Goal: Task Accomplishment & Management: Use online tool/utility

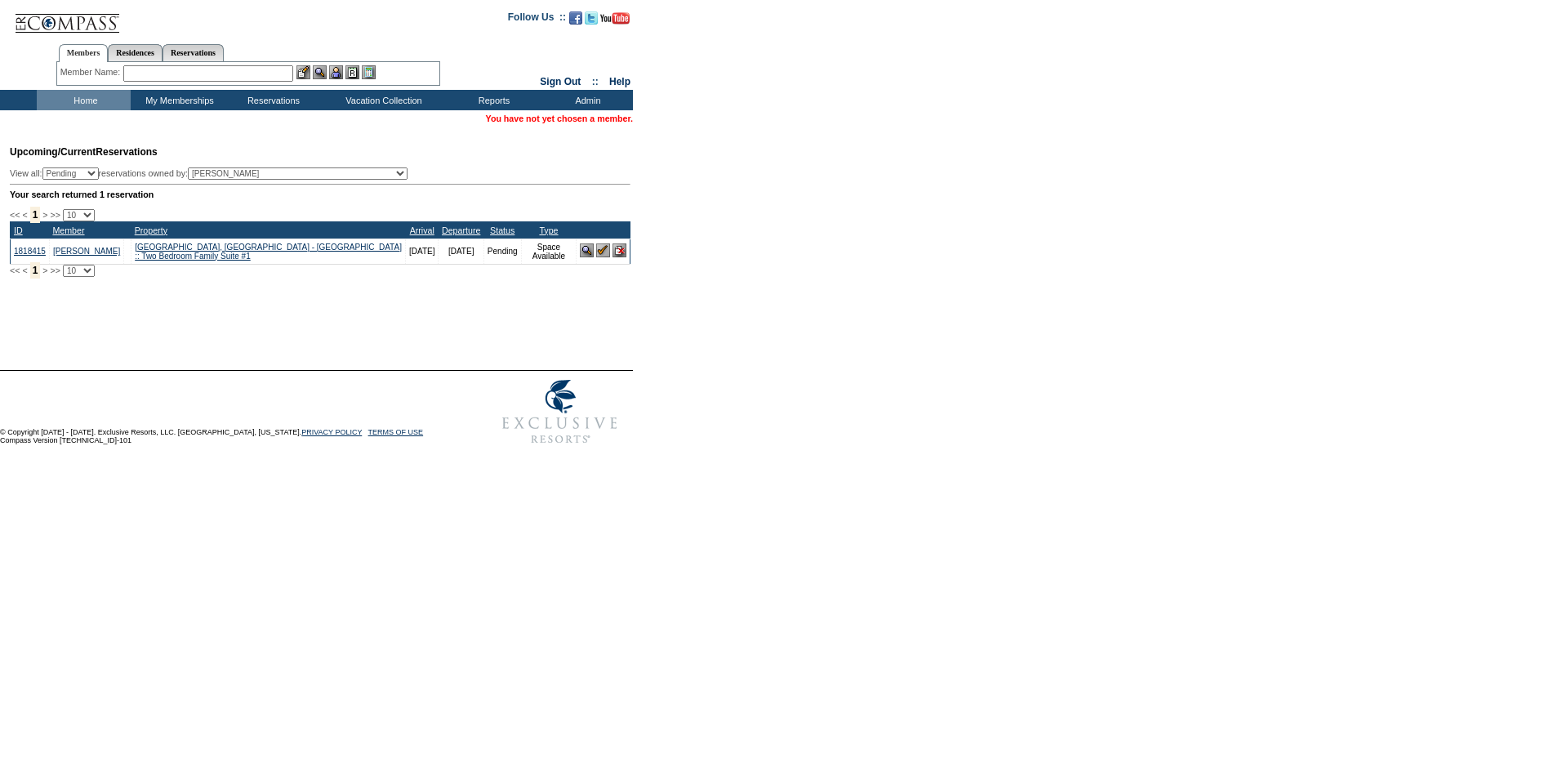
click at [266, 71] on input "text" at bounding box center [208, 74] width 170 height 17
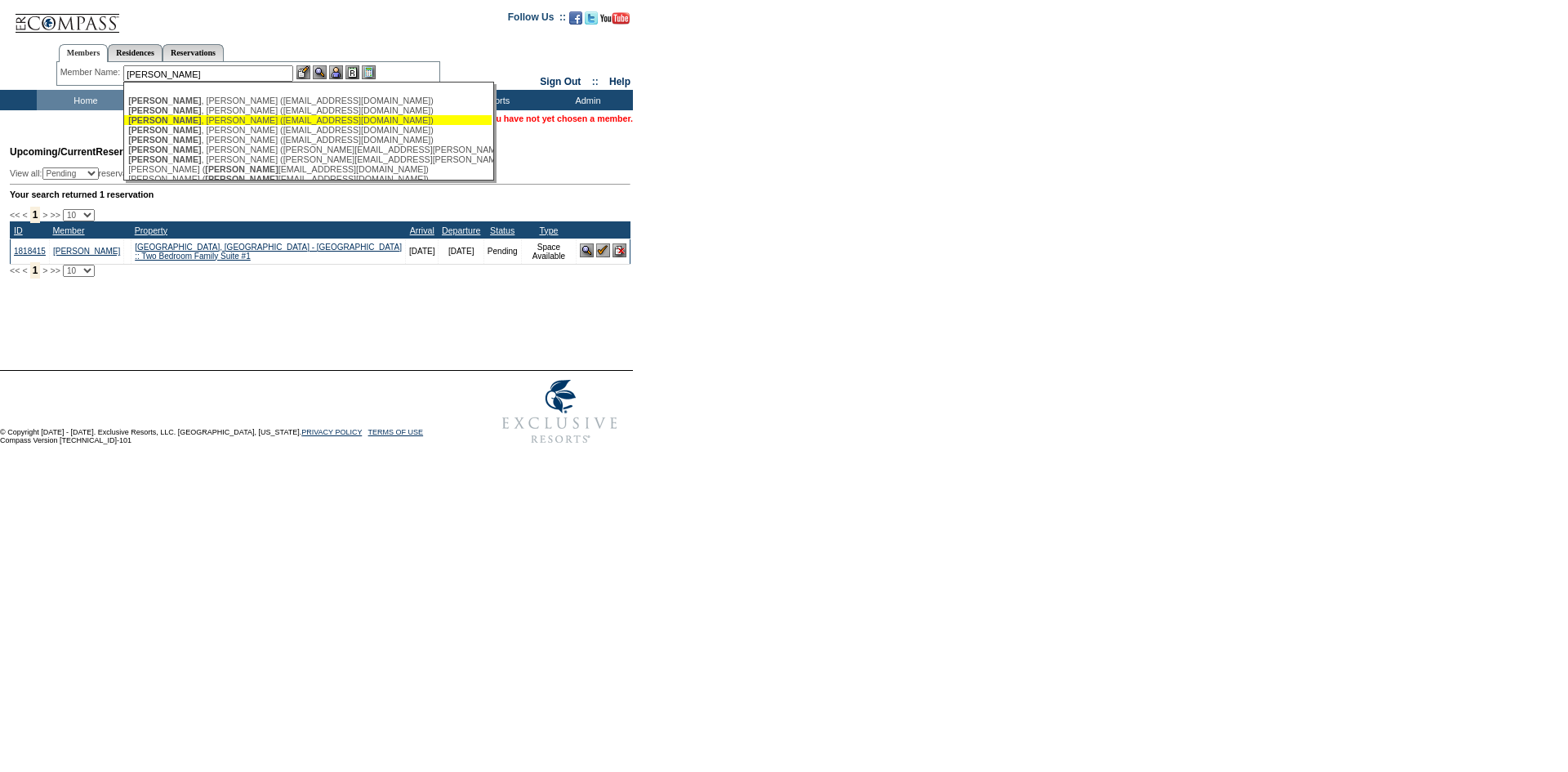
click at [284, 120] on div "[PERSON_NAME] ([EMAIL_ADDRESS][DOMAIN_NAME])" at bounding box center [307, 120] width 359 height 10
type input "[PERSON_NAME] ([EMAIL_ADDRESS][DOMAIN_NAME])"
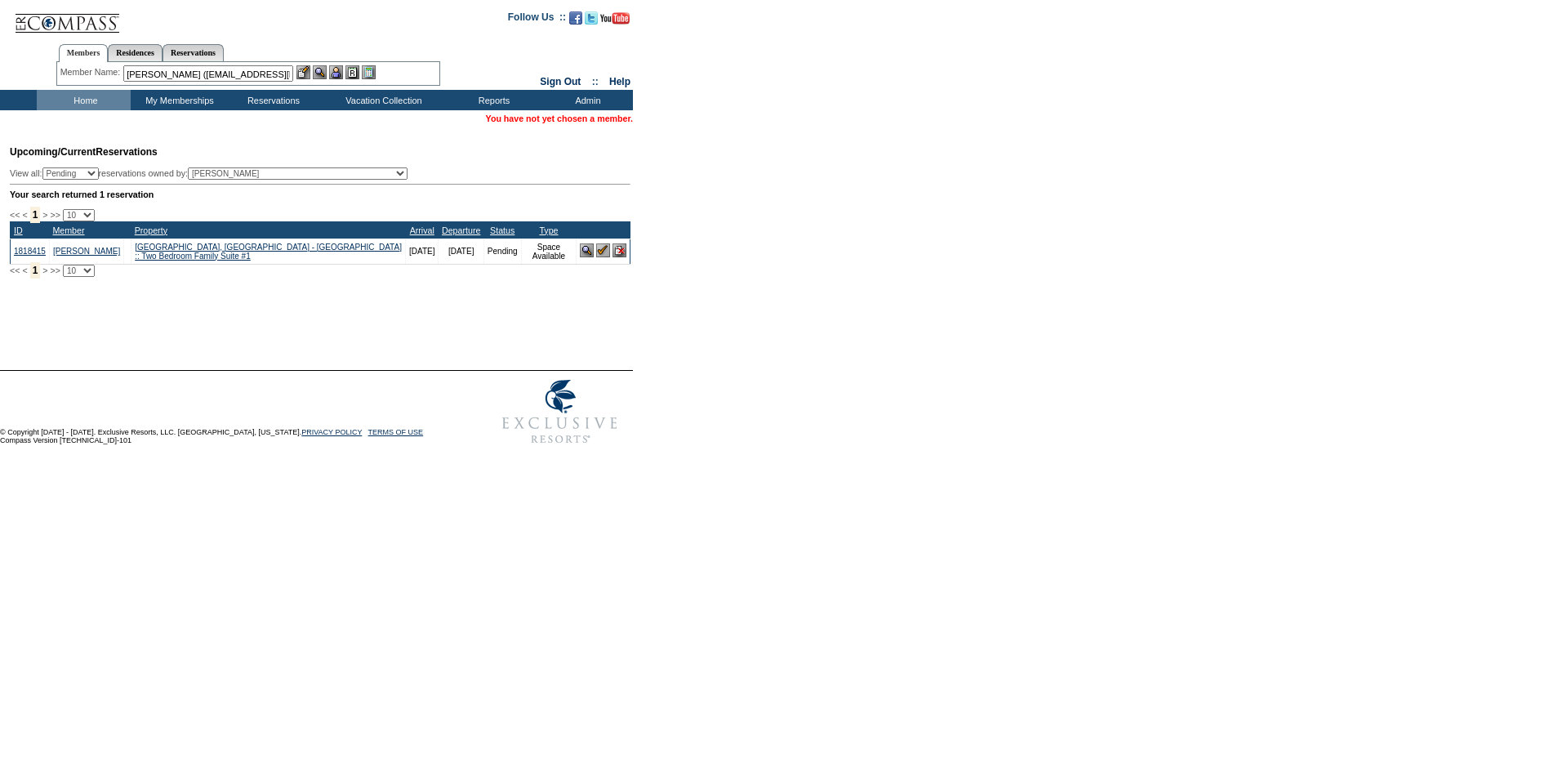
click at [340, 68] on img at bounding box center [336, 73] width 14 height 14
click at [322, 74] on img at bounding box center [320, 73] width 14 height 14
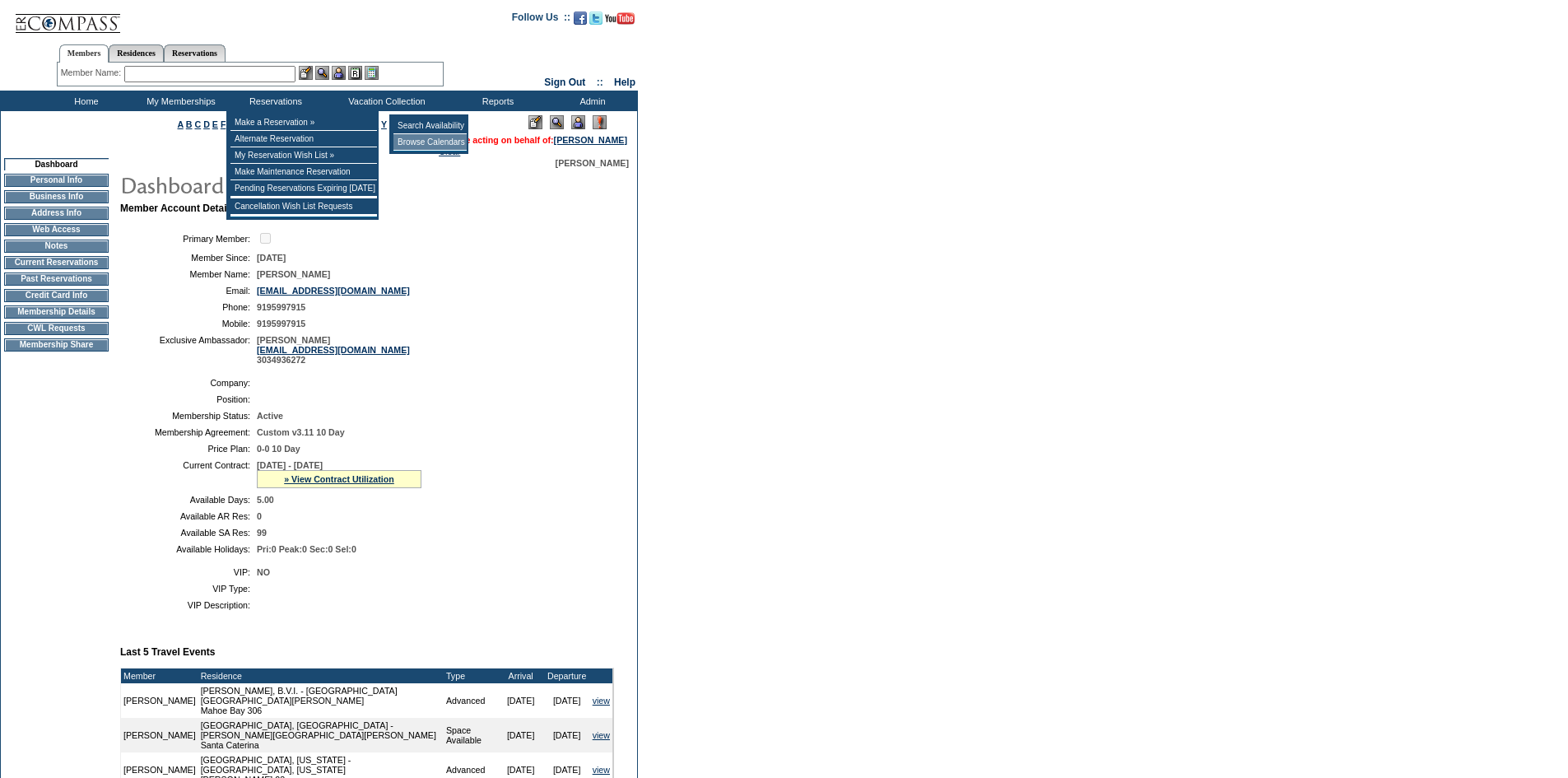
click at [434, 138] on td "Browse Calendars" at bounding box center [430, 142] width 73 height 17
